Goal: Check status: Check status

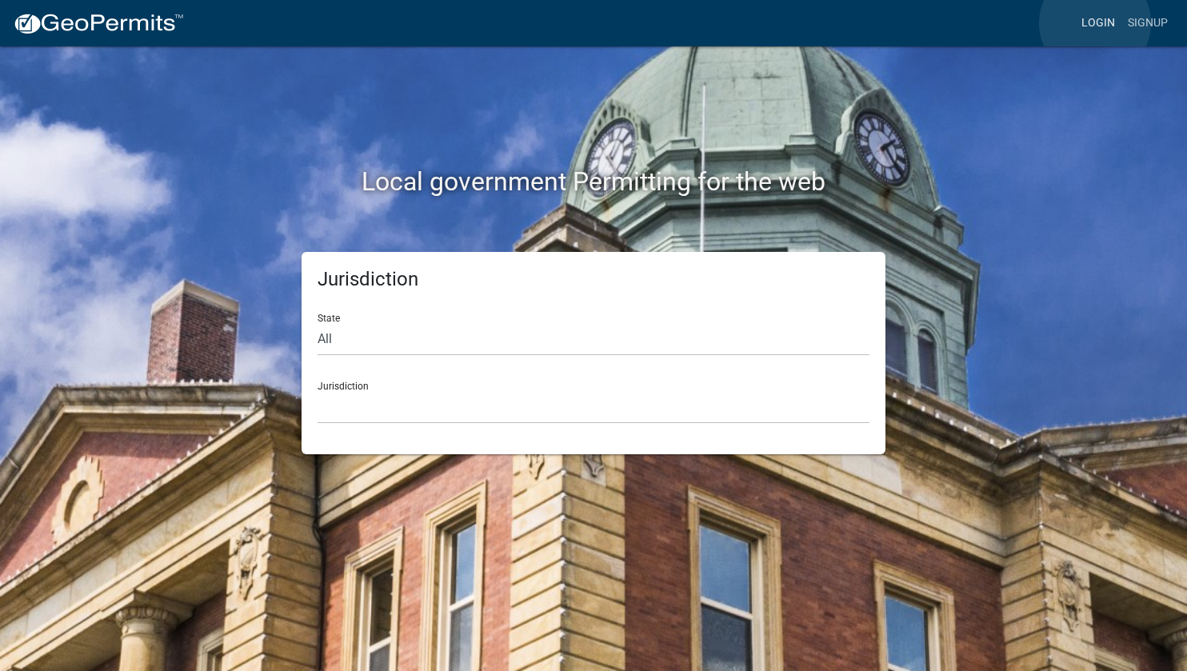
click at [1096, 23] on link "Login" at bounding box center [1098, 23] width 46 height 30
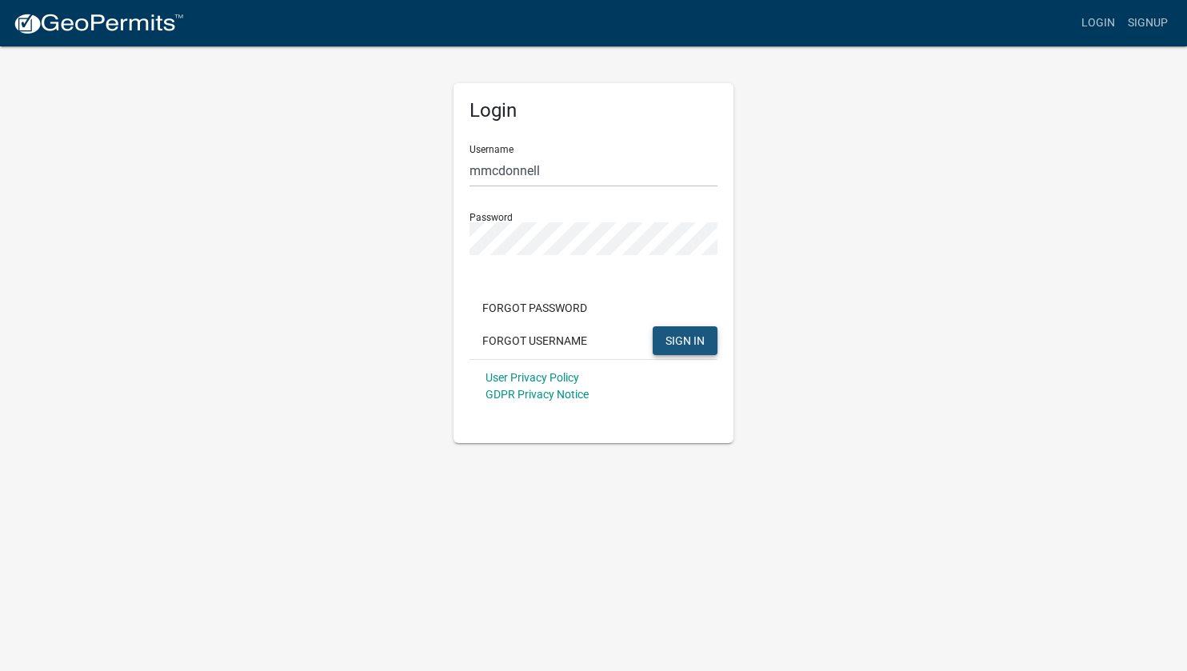
click at [682, 336] on span "SIGN IN" at bounding box center [684, 339] width 39 height 13
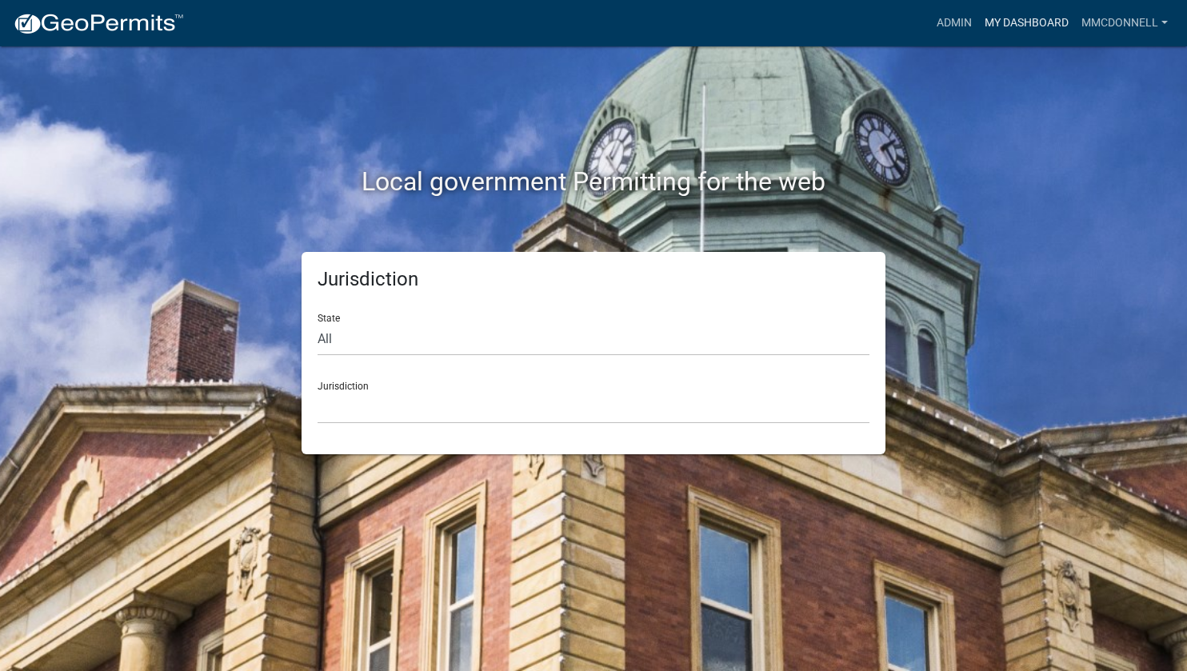
click at [1023, 20] on link "My Dashboard" at bounding box center [1026, 23] width 97 height 30
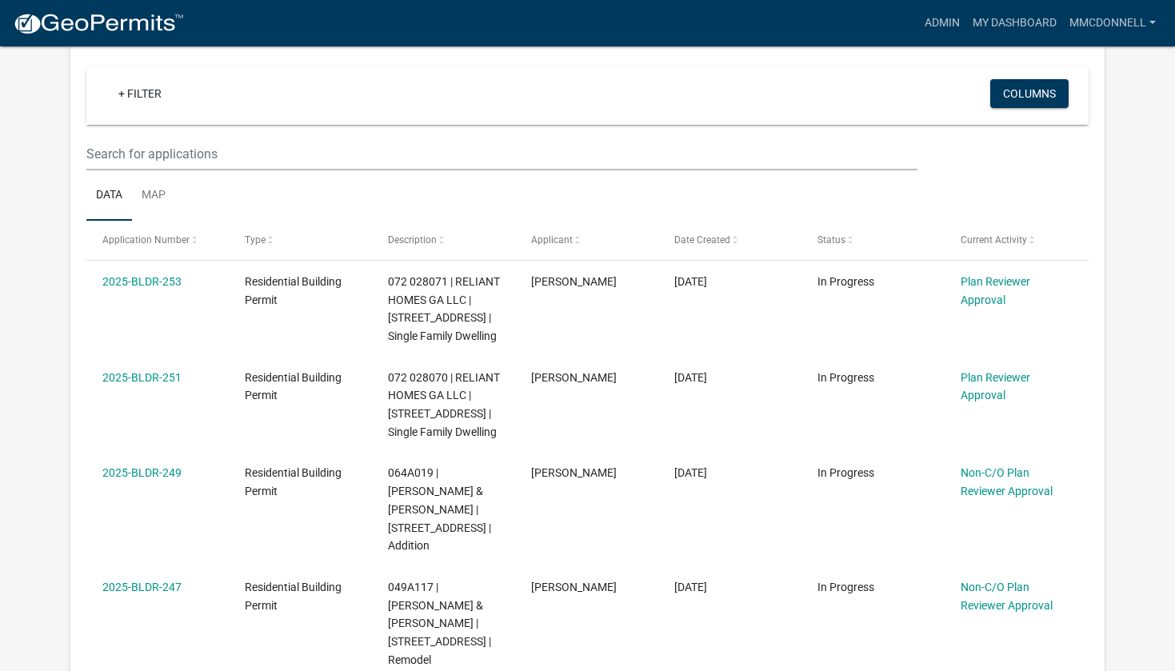
scroll to position [320, 0]
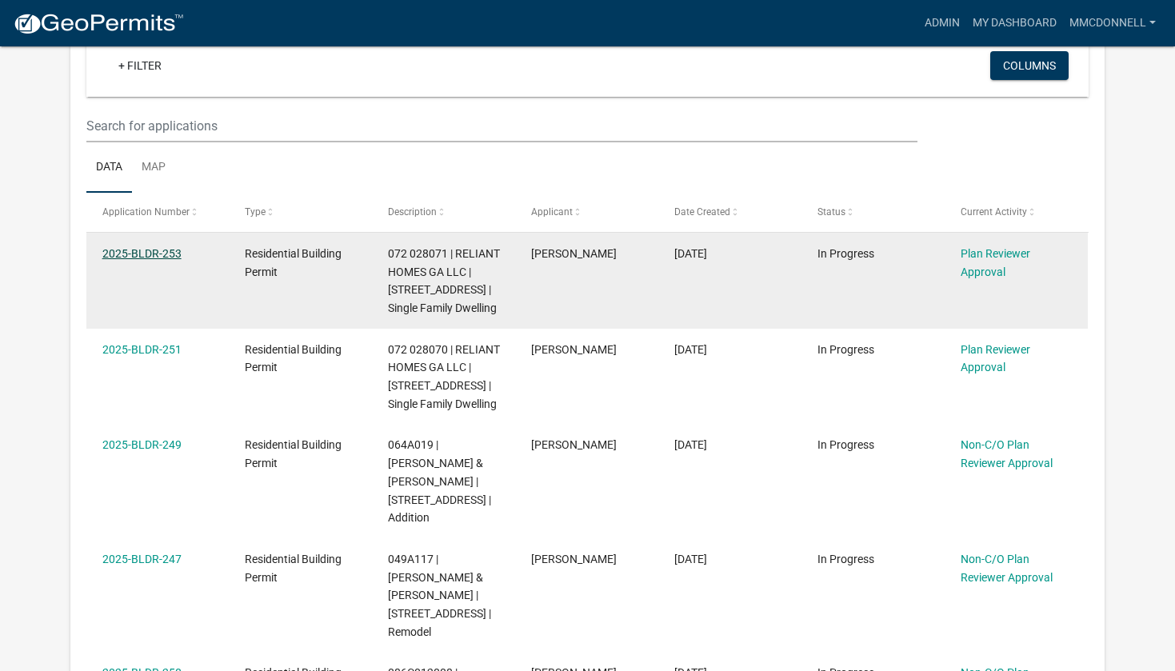
click at [134, 250] on link "2025-BLDR-253" at bounding box center [141, 253] width 79 height 13
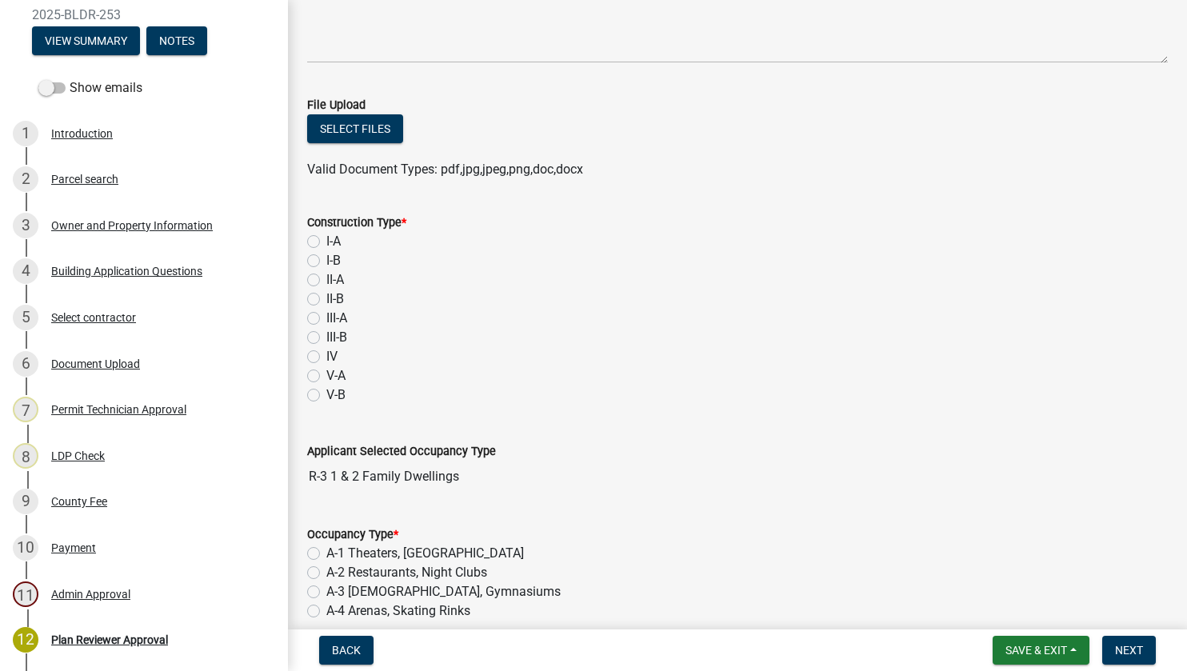
scroll to position [240, 0]
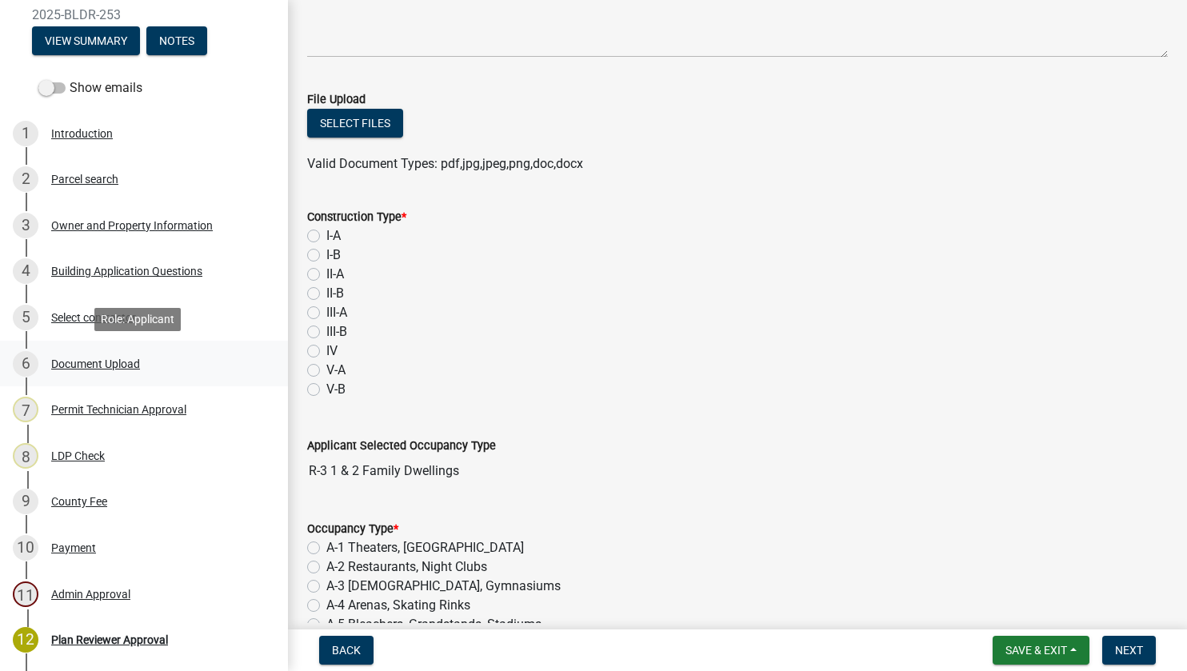
click at [67, 363] on div "Document Upload" at bounding box center [95, 363] width 89 height 11
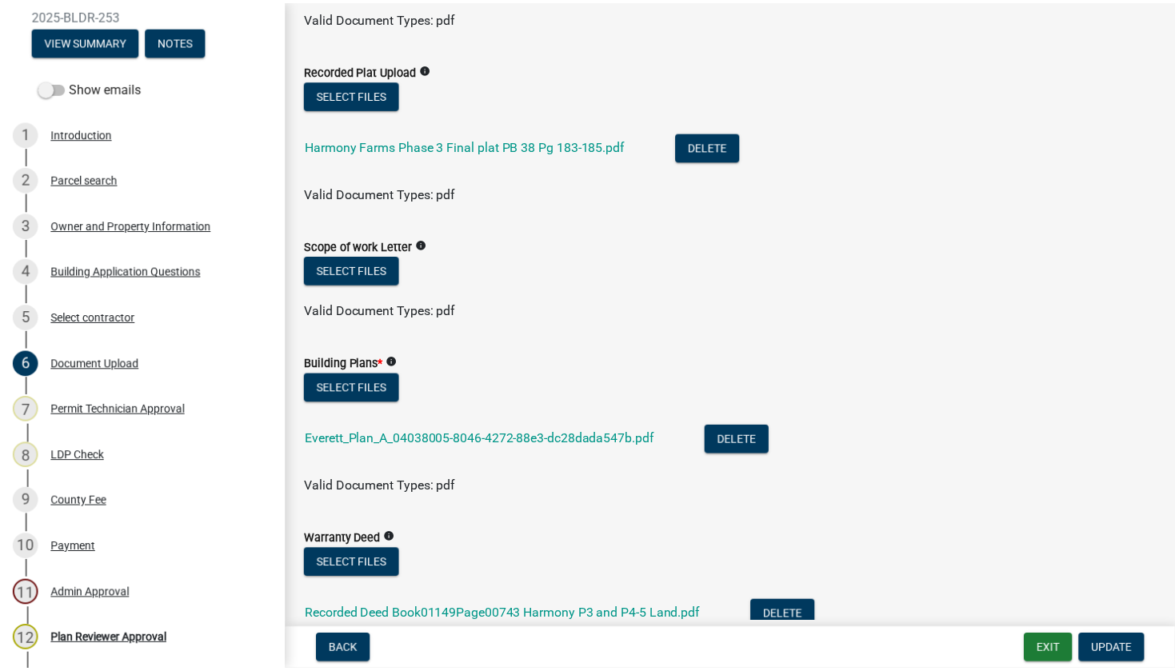
scroll to position [720, 0]
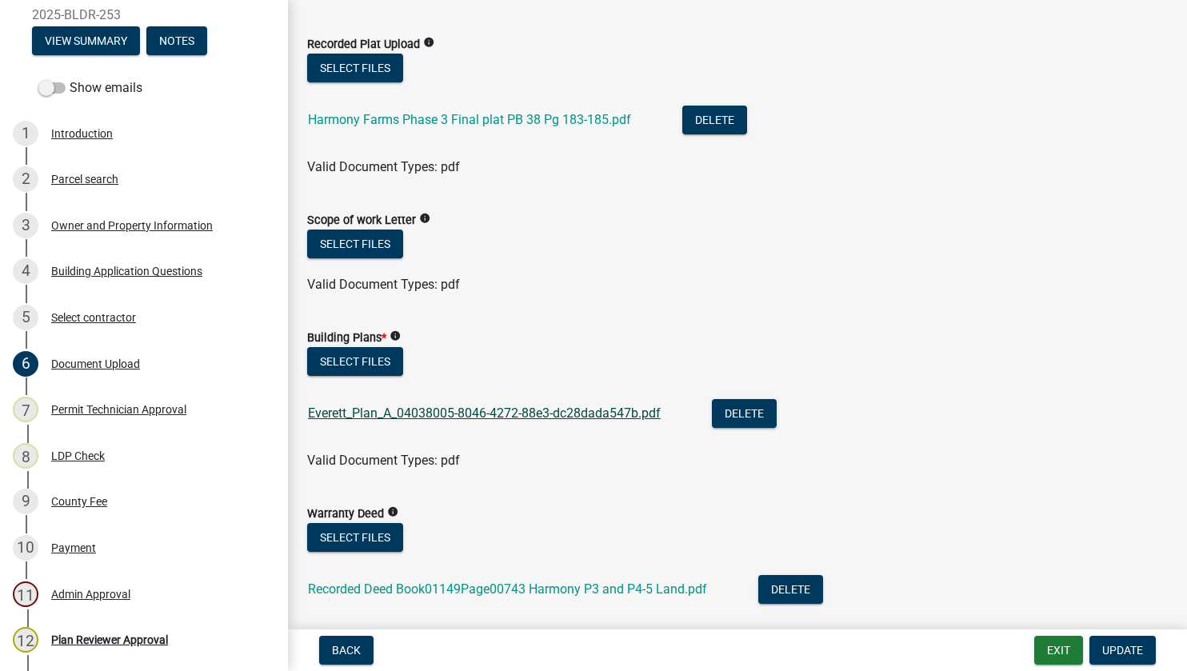
click at [403, 409] on link "Everett_Plan_A_04038005-8046-4272-88e3-dc28dada547b.pdf" at bounding box center [484, 412] width 353 height 15
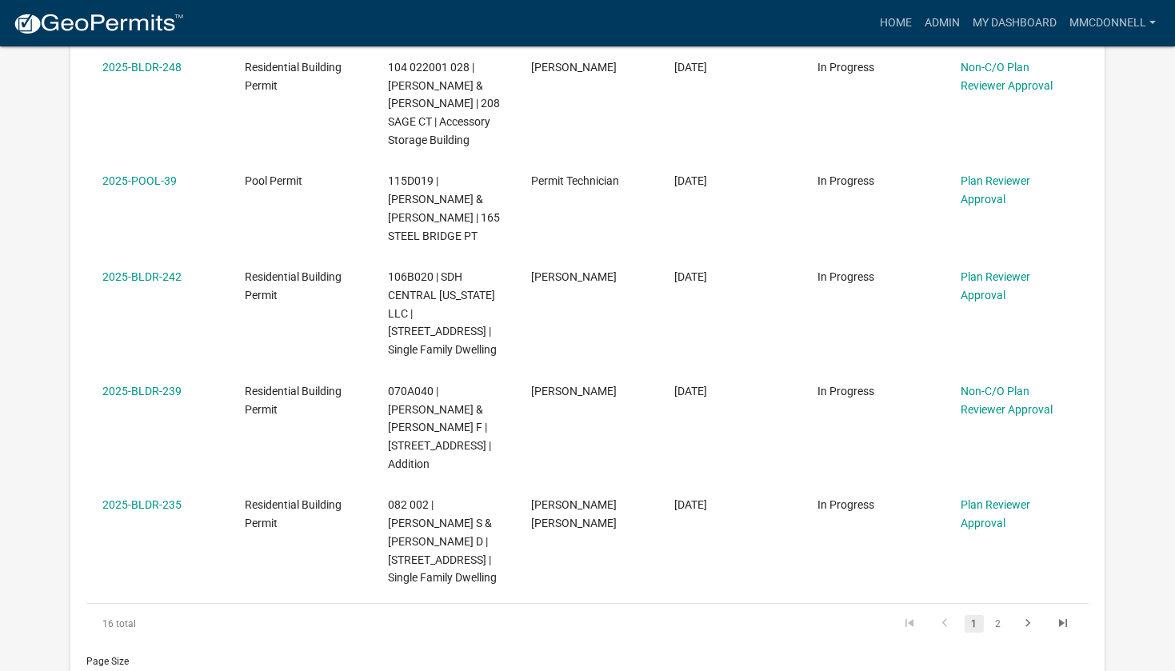
scroll to position [1120, 0]
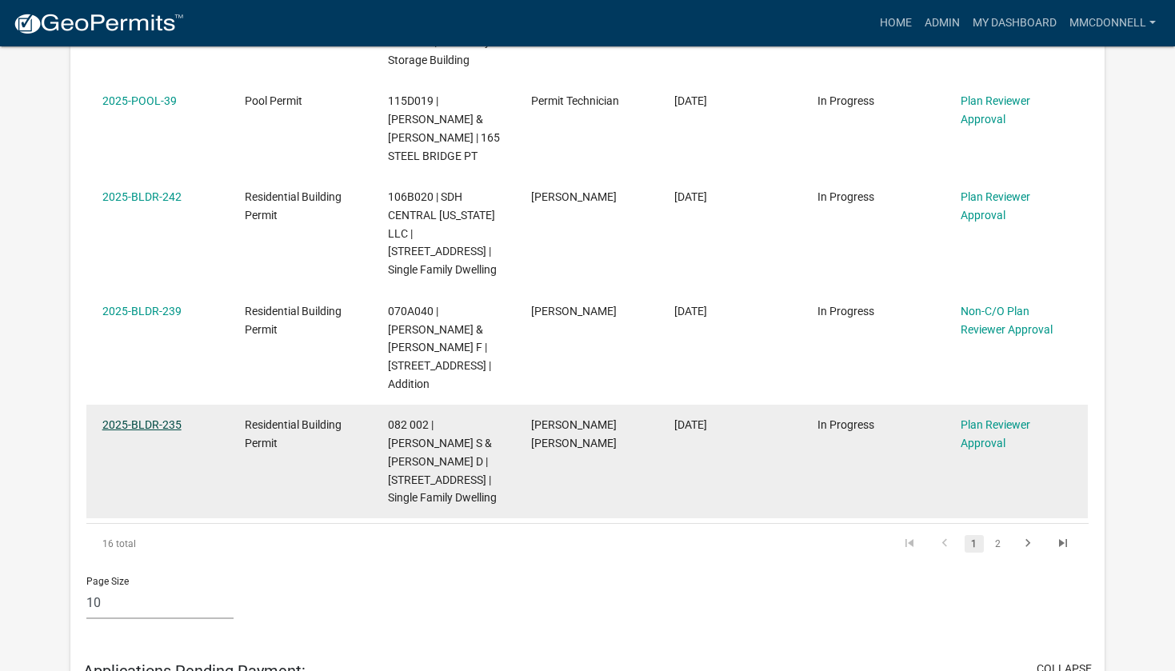
click at [157, 426] on link "2025-BLDR-235" at bounding box center [141, 424] width 79 height 13
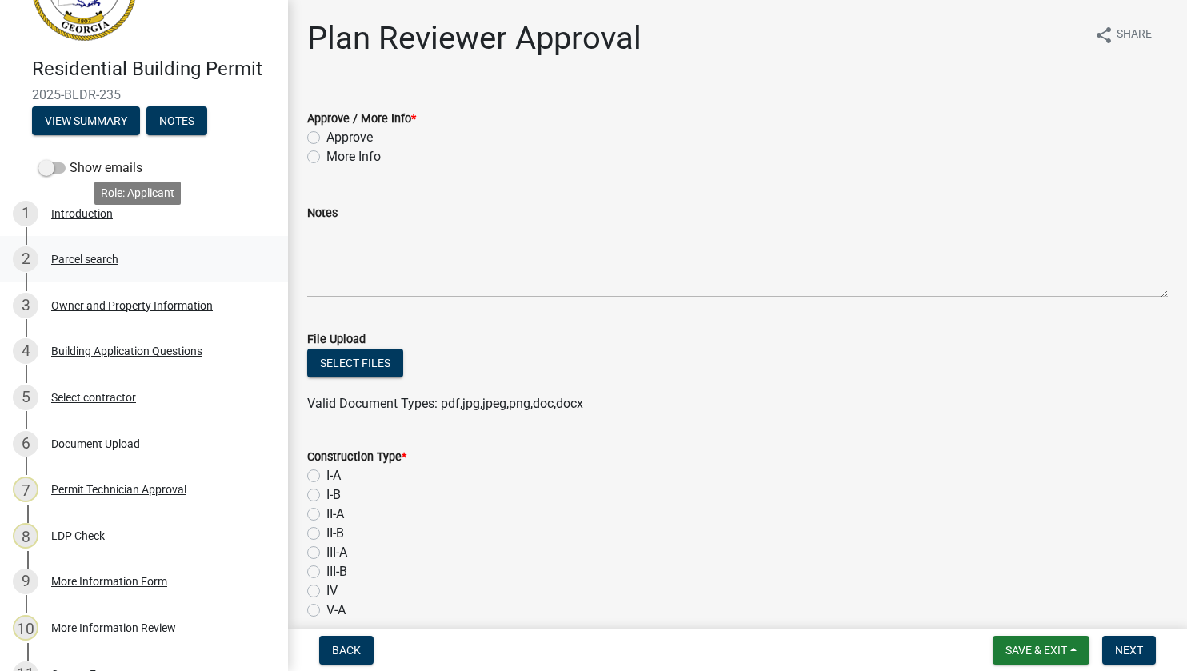
scroll to position [160, 0]
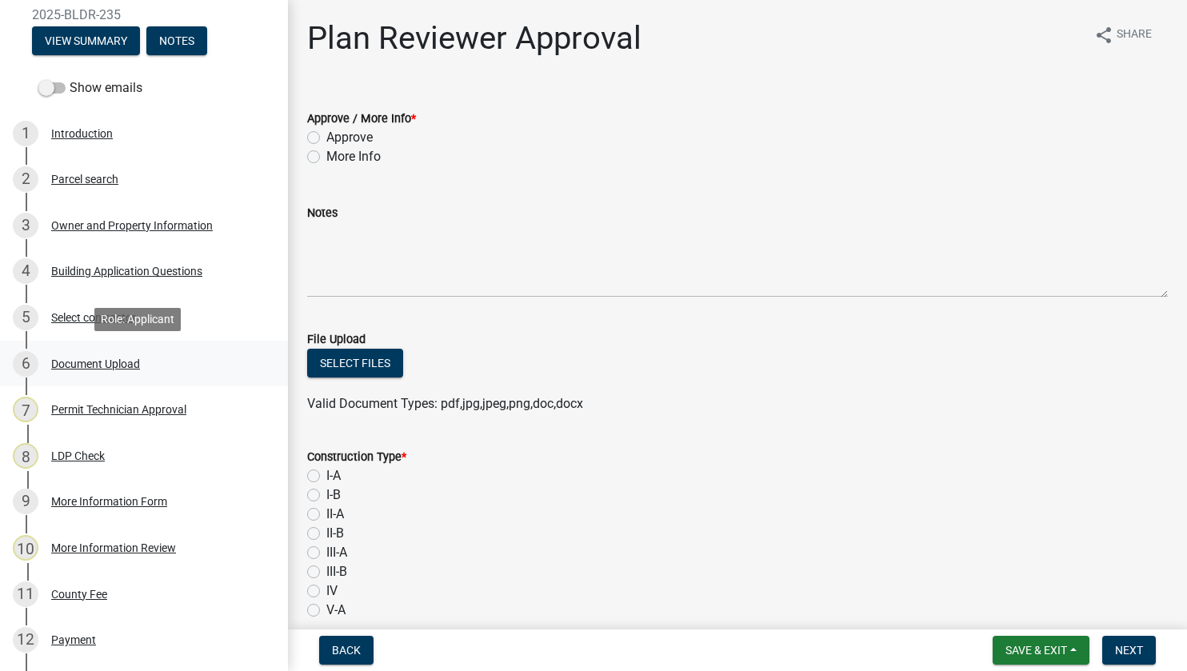
click at [68, 364] on div "Document Upload" at bounding box center [95, 363] width 89 height 11
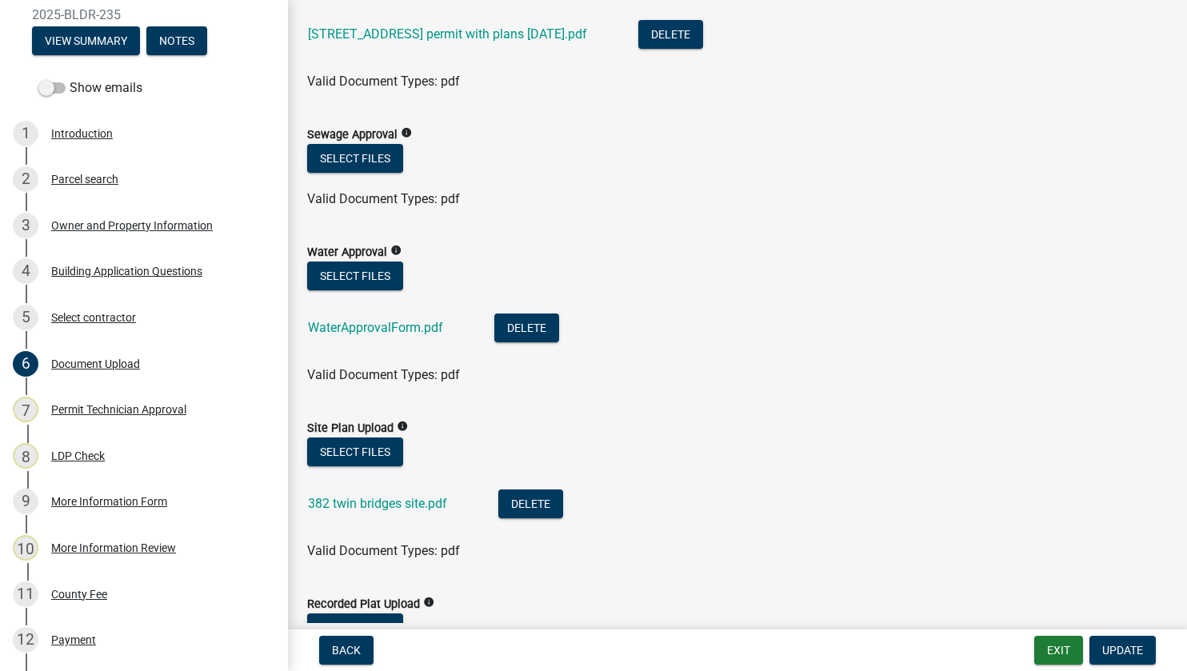
scroll to position [240, 0]
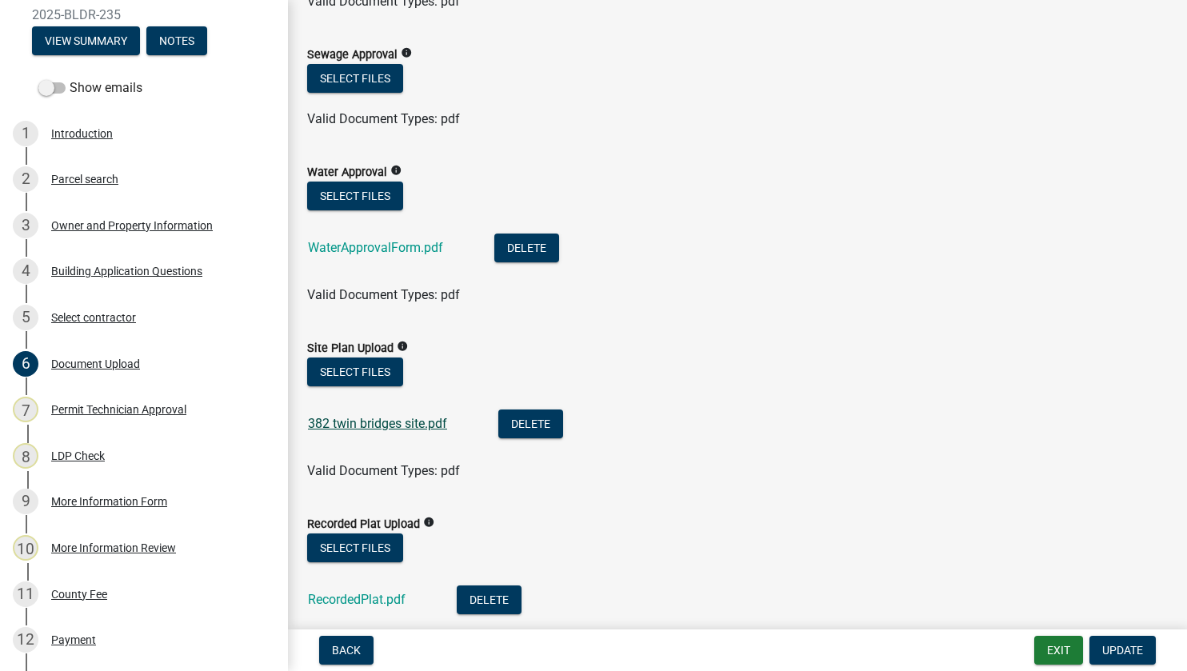
click at [351, 423] on link "382 twin bridges site.pdf" at bounding box center [377, 423] width 139 height 15
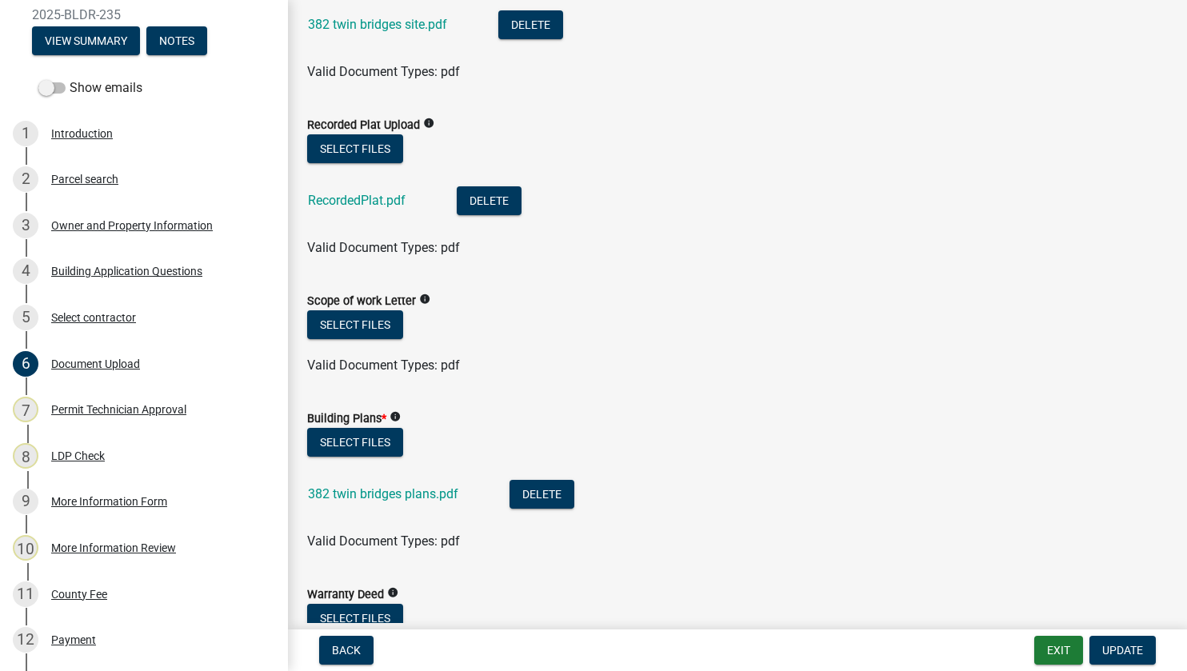
scroll to position [640, 0]
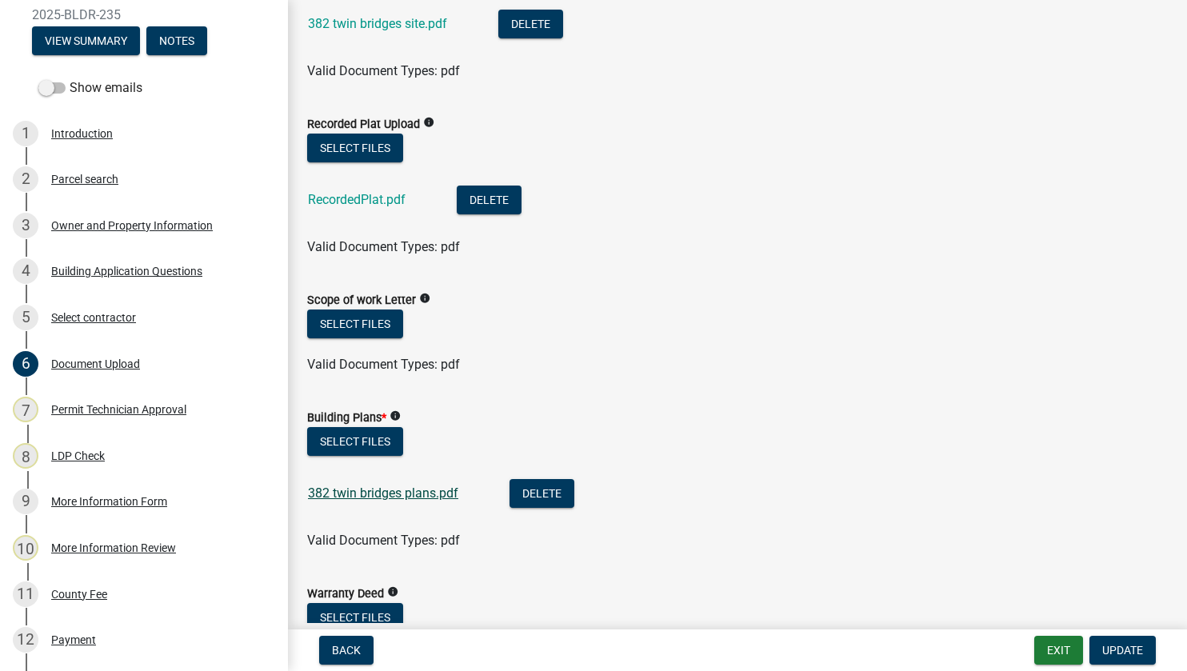
click at [385, 491] on link "382 twin bridges plans.pdf" at bounding box center [383, 492] width 150 height 15
